Goal: Navigation & Orientation: Find specific page/section

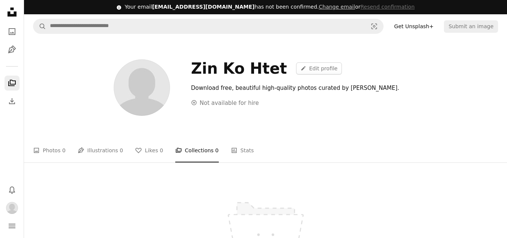
scroll to position [2, 0]
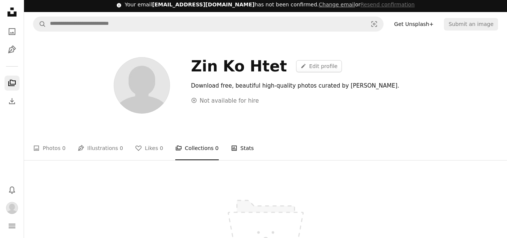
click at [231, 153] on link "Stats Stats" at bounding box center [242, 148] width 23 height 24
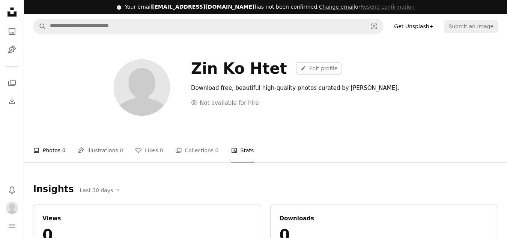
click at [60, 148] on link "A photo Photos 0" at bounding box center [49, 150] width 33 height 24
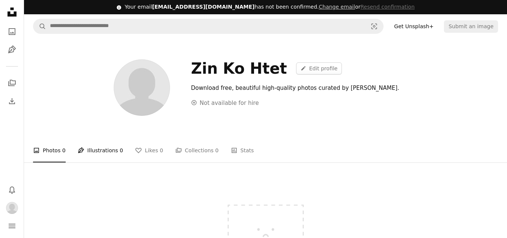
click at [101, 155] on link "Pen Tool Illustrations 0" at bounding box center [100, 150] width 45 height 24
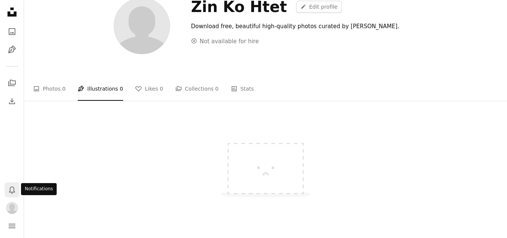
scroll to position [63, 0]
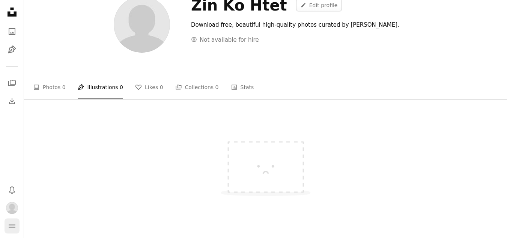
click at [10, 224] on icon "Menu" at bounding box center [12, 225] width 7 height 5
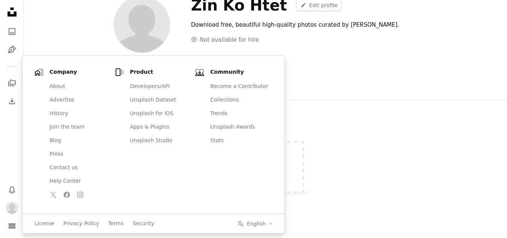
click at [375, 138] on div at bounding box center [265, 162] width 483 height 84
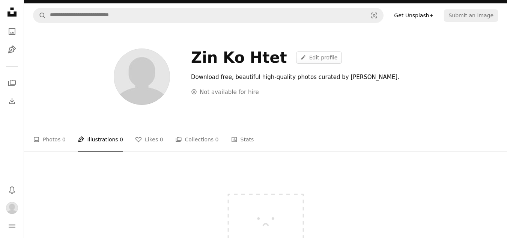
scroll to position [11, 0]
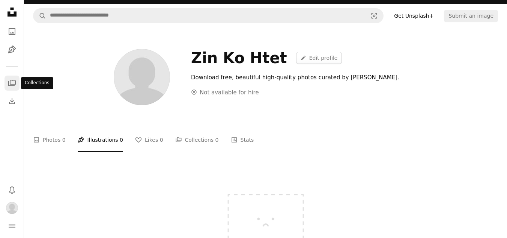
click at [9, 84] on icon "A stack of folders" at bounding box center [12, 82] width 9 height 9
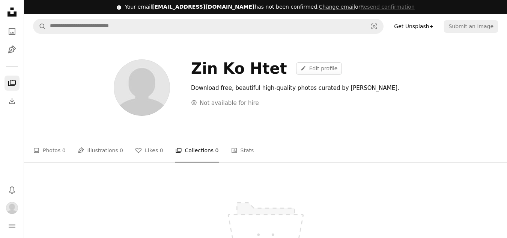
click at [13, 83] on icon "A stack of folders" at bounding box center [12, 82] width 9 height 9
click at [12, 51] on icon "Pen Tool" at bounding box center [12, 49] width 9 height 9
click at [9, 34] on icon "Photos" at bounding box center [12, 31] width 7 height 7
